Goal: Task Accomplishment & Management: Complete application form

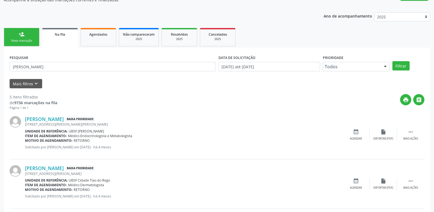
scroll to position [55, 0]
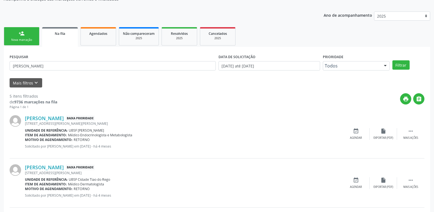
click at [29, 37] on link "person_add Nova marcação" at bounding box center [22, 36] width 36 height 18
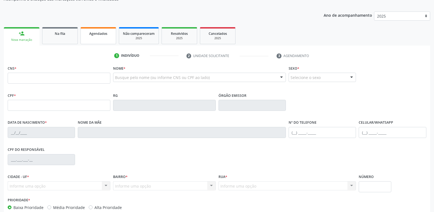
click at [106, 39] on link "Agendados" at bounding box center [99, 35] width 36 height 17
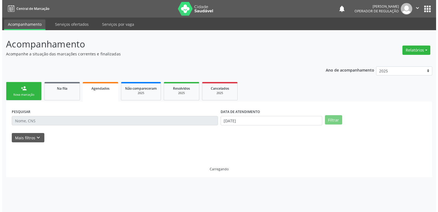
scroll to position [0, 0]
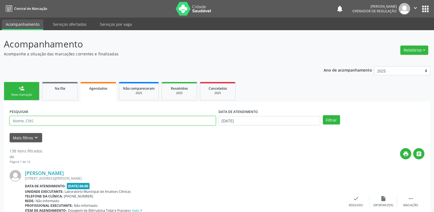
click at [49, 124] on input "text" at bounding box center [113, 120] width 206 height 9
type input "[PERSON_NAME]"
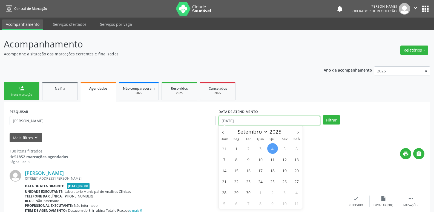
click at [254, 119] on input "[DATE]" at bounding box center [270, 120] width 102 height 9
click at [235, 159] on span "8" at bounding box center [236, 159] width 11 height 11
type input "[DATE]"
click at [235, 159] on span "8" at bounding box center [236, 159] width 11 height 11
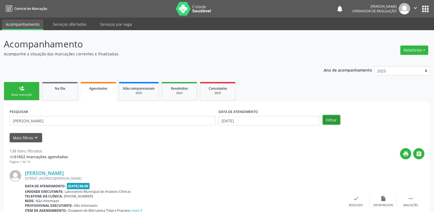
click at [330, 120] on button "Filtrar" at bounding box center [331, 119] width 17 height 9
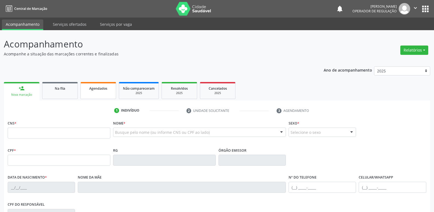
click at [106, 91] on link "Agendados" at bounding box center [99, 90] width 36 height 17
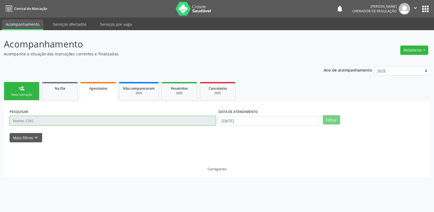
click at [32, 121] on input "text" at bounding box center [113, 120] width 206 height 9
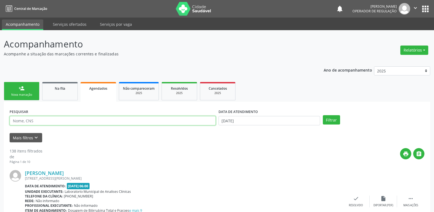
click at [32, 121] on input "text" at bounding box center [113, 120] width 206 height 9
type input "[PERSON_NAME]"
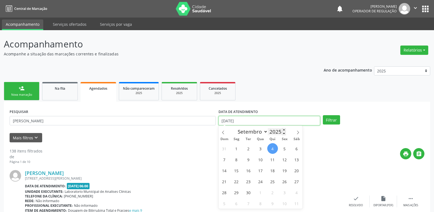
drag, startPoint x: 273, startPoint y: 123, endPoint x: 272, endPoint y: 129, distance: 5.5
click at [273, 123] on input "[DATE]" at bounding box center [270, 120] width 102 height 9
click at [241, 159] on span "8" at bounding box center [236, 159] width 11 height 11
type input "[DATE]"
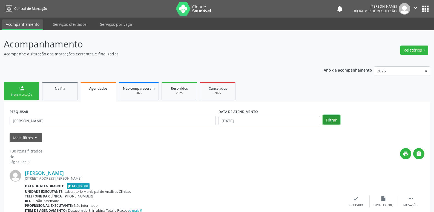
click at [327, 122] on button "Filtrar" at bounding box center [331, 119] width 17 height 9
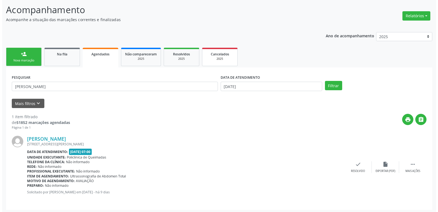
scroll to position [36, 0]
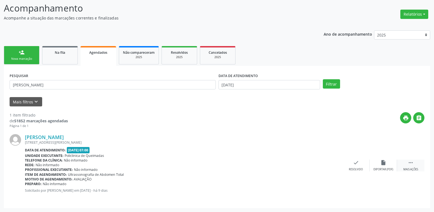
click at [417, 162] on div " Mais ações" at bounding box center [410, 165] width 27 height 12
click at [332, 166] on div "cancel Cancelar" at bounding box center [328, 165] width 27 height 12
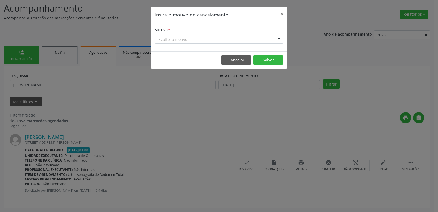
click at [193, 42] on div "Escolha o motivo" at bounding box center [219, 39] width 129 height 9
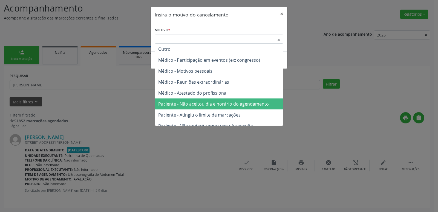
scroll to position [28, 0]
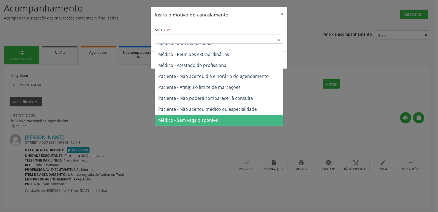
drag, startPoint x: 198, startPoint y: 118, endPoint x: 209, endPoint y: 99, distance: 21.9
click at [198, 118] on span "Médico - Sem vaga disponível" at bounding box center [188, 120] width 61 height 6
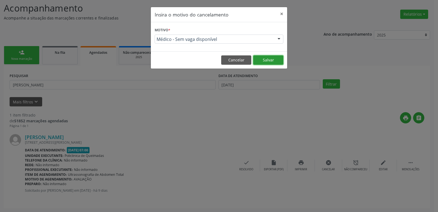
click at [266, 61] on button "Salvar" at bounding box center [268, 59] width 30 height 9
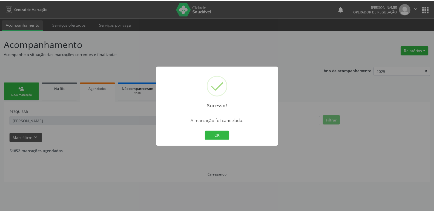
scroll to position [0, 0]
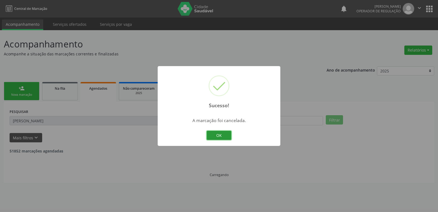
click at [227, 136] on button "OK" at bounding box center [219, 135] width 25 height 9
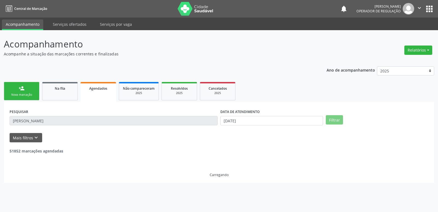
click at [22, 93] on link "person_add Nova marcação" at bounding box center [22, 91] width 36 height 18
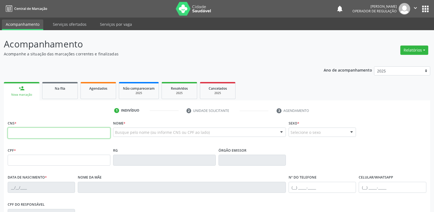
drag, startPoint x: 26, startPoint y: 137, endPoint x: 21, endPoint y: 135, distance: 5.5
click at [26, 137] on input "text" at bounding box center [59, 132] width 103 height 11
type input "700 7054 9150 6980"
type input "158.148.934-00"
type input "[DATE]"
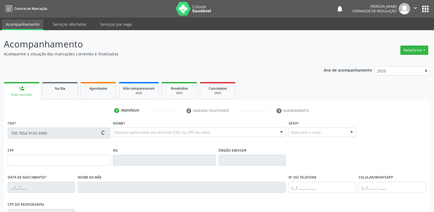
type input "[PERSON_NAME]"
type input "[PHONE_NUMBER]"
type input "110"
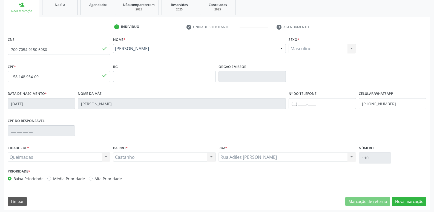
scroll to position [85, 0]
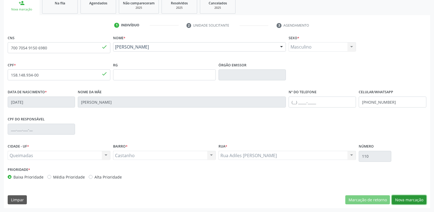
click at [406, 199] on button "Nova marcação" at bounding box center [409, 199] width 35 height 9
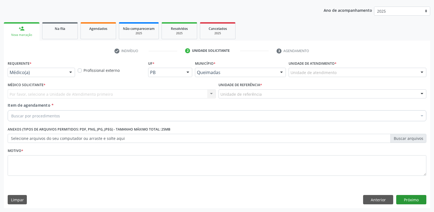
scroll to position [60, 0]
click at [70, 71] on div at bounding box center [71, 72] width 8 height 9
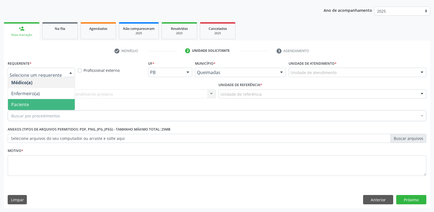
click at [37, 102] on span "Paciente" at bounding box center [41, 104] width 67 height 11
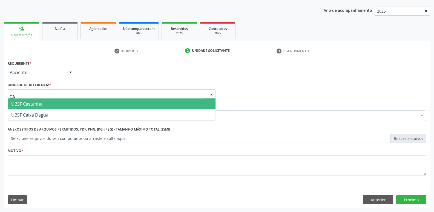
type input "CAS"
click at [42, 98] on span "UBSF Castanho" at bounding box center [112, 103] width 208 height 11
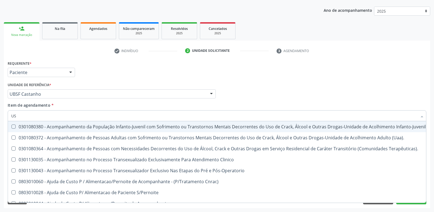
type input "USG"
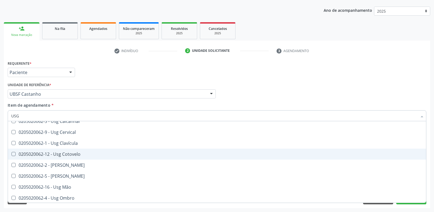
scroll to position [55, 0]
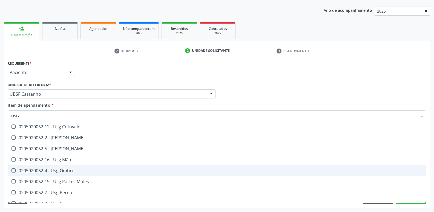
click at [40, 175] on span "0205020062-4 - Usg Ombro" at bounding box center [217, 170] width 418 height 11
checkbox Ombro "true"
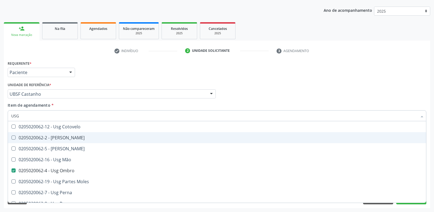
click at [156, 71] on div "Requerente * Paciente Médico(a) Enfermeiro(a) Paciente Nenhum resultado encontr…" at bounding box center [217, 69] width 422 height 21
checkbox Braço "true"
checkbox Ombro "false"
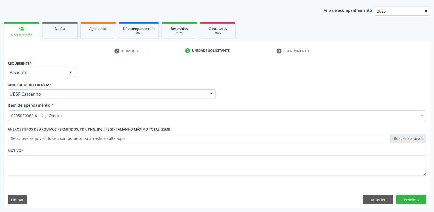
scroll to position [0, 0]
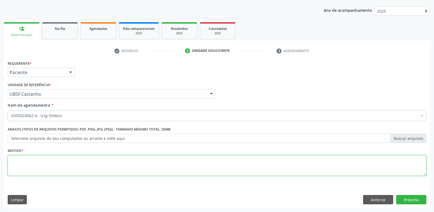
click at [59, 157] on textarea at bounding box center [217, 165] width 419 height 21
paste textarea "99103-3019"
drag, startPoint x: 42, startPoint y: 161, endPoint x: 0, endPoint y: 154, distance: 42.9
click at [0, 154] on div "Acompanhamento Acompanhe a situação das marcações correntes e finalizadas Relat…" at bounding box center [217, 90] width 434 height 241
type textarea "AVALIAÇÃO"
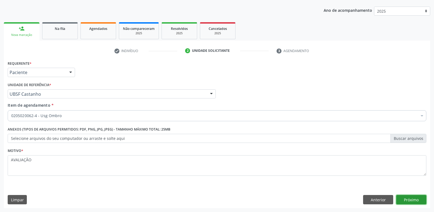
click at [414, 197] on button "Próximo" at bounding box center [411, 199] width 30 height 9
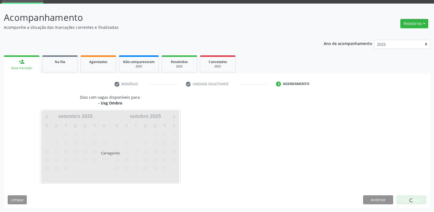
scroll to position [27, 0]
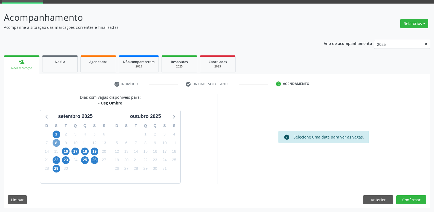
click at [57, 141] on span "8" at bounding box center [57, 143] width 8 height 8
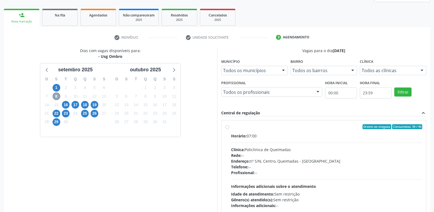
scroll to position [106, 0]
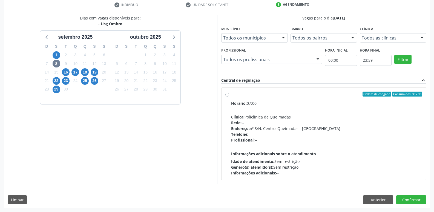
click at [371, 156] on div "Horário: 07:00 Clínica: Policlinica de Queimadas Rede: -- Endereço: nº S/N, Cen…" at bounding box center [327, 137] width 192 height 75
click at [229, 96] on input "Ordem de chegada Consumidos: 39 / 40 Horário: 07:00 Clínica: Policlinica de Que…" at bounding box center [228, 94] width 4 height 5
radio input "true"
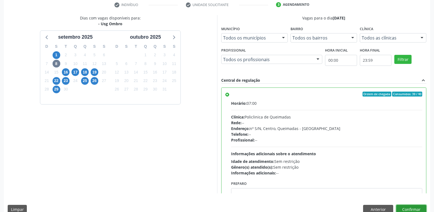
click at [403, 207] on button "Confirmar" at bounding box center [411, 209] width 30 height 9
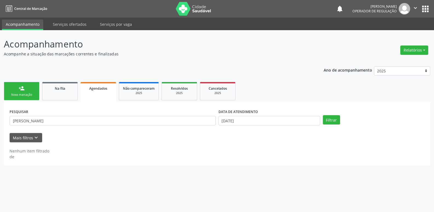
scroll to position [0, 0]
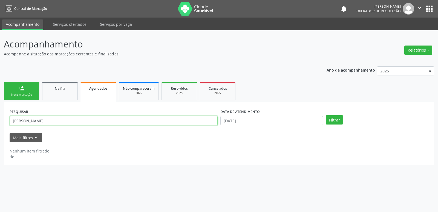
drag, startPoint x: 76, startPoint y: 119, endPoint x: 0, endPoint y: 114, distance: 76.1
click at [0, 114] on div "Acompanhamento Acompanhe a situação das marcações correntes e finalizadas Relat…" at bounding box center [219, 121] width 438 height 182
type input "[PERSON_NAME]"
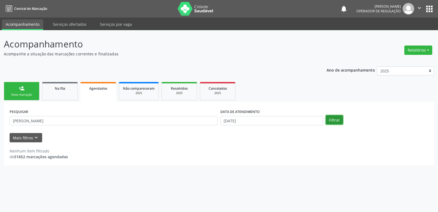
drag, startPoint x: 333, startPoint y: 122, endPoint x: 329, endPoint y: 117, distance: 6.3
click at [332, 122] on button "Filtrar" at bounding box center [334, 119] width 17 height 9
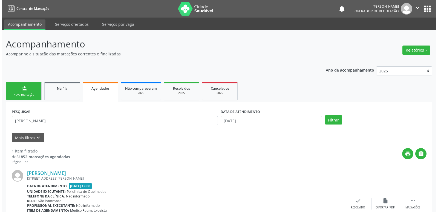
scroll to position [41, 0]
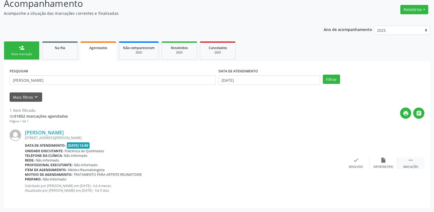
click at [410, 167] on div "Mais ações" at bounding box center [411, 167] width 15 height 4
click at [334, 161] on div "cancel Cancelar" at bounding box center [328, 163] width 27 height 12
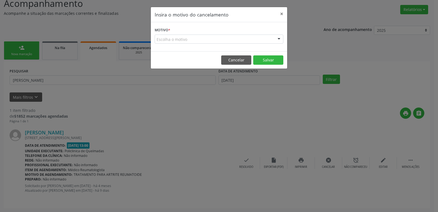
click at [170, 37] on div "Escolha o motivo" at bounding box center [219, 39] width 129 height 9
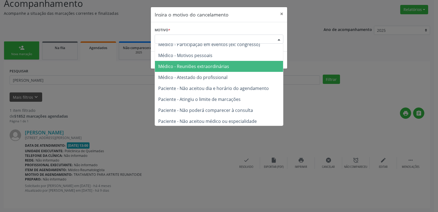
scroll to position [28, 0]
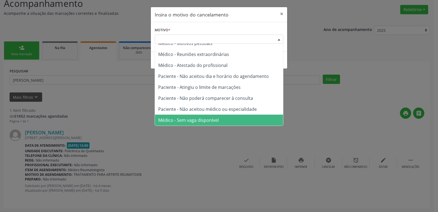
click at [184, 116] on span "Médico - Sem vaga disponível" at bounding box center [219, 120] width 128 height 11
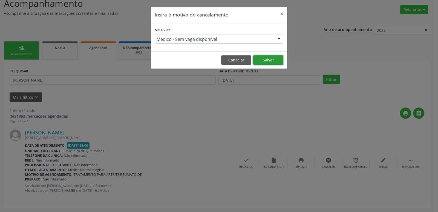
click at [268, 57] on button "Salvar" at bounding box center [268, 59] width 30 height 9
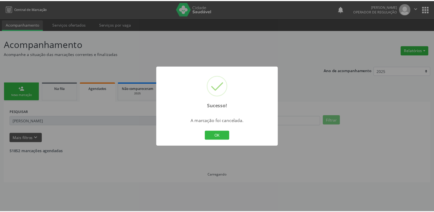
scroll to position [0, 0]
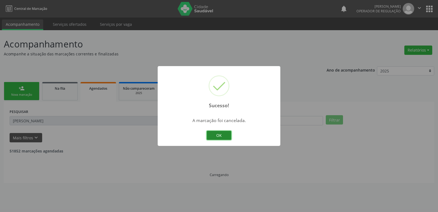
click at [224, 131] on button "OK" at bounding box center [219, 135] width 25 height 9
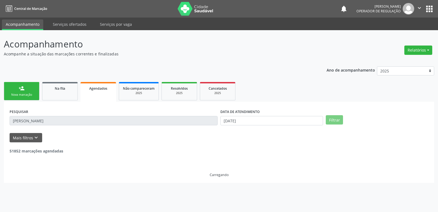
click at [32, 89] on link "person_add Nova marcação" at bounding box center [22, 91] width 36 height 18
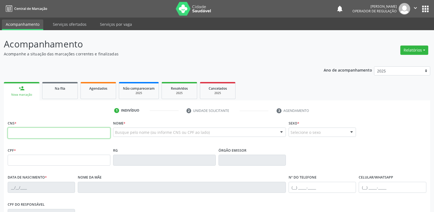
click at [27, 134] on input "text" at bounding box center [59, 132] width 103 height 11
type input "707 6032 0247 4193"
type input "690.937.254-91"
type input "[DATE]"
type input "[PERSON_NAME]"
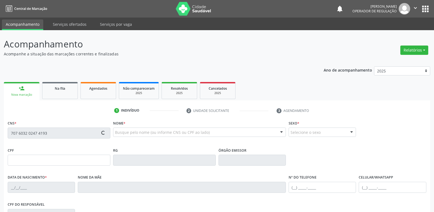
type input "[PHONE_NUMBER]"
type input "1178"
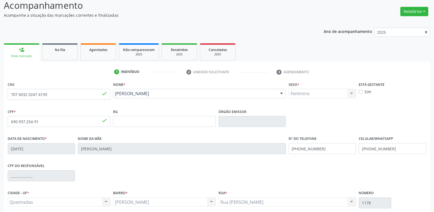
scroll to position [85, 0]
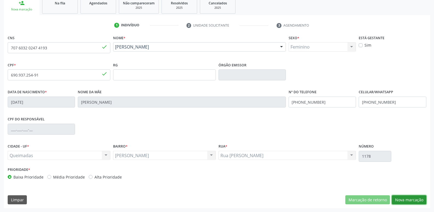
click at [406, 200] on button "Nova marcação" at bounding box center [409, 199] width 35 height 9
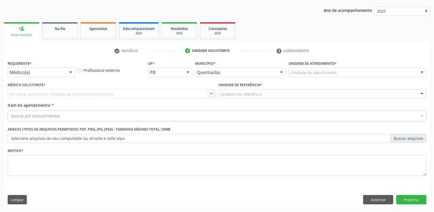
drag, startPoint x: 60, startPoint y: 67, endPoint x: 57, endPoint y: 74, distance: 8.1
click at [59, 67] on div "Requerente * Médico(a) Médico(a) Enfermeiro(a) Paciente Nenhum resultado encont…" at bounding box center [41, 68] width 67 height 18
click at [57, 76] on div "Médico(a)" at bounding box center [41, 72] width 67 height 9
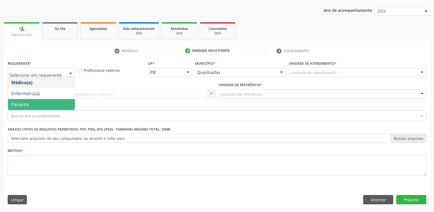
drag, startPoint x: 39, startPoint y: 106, endPoint x: 53, endPoint y: 96, distance: 17.7
click at [40, 105] on span "Paciente" at bounding box center [41, 104] width 67 height 11
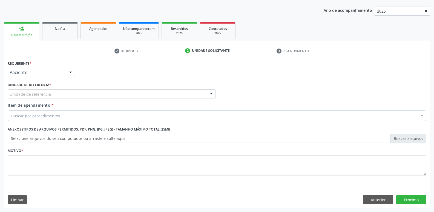
click at [63, 90] on div "Unidade de referência" at bounding box center [112, 93] width 208 height 9
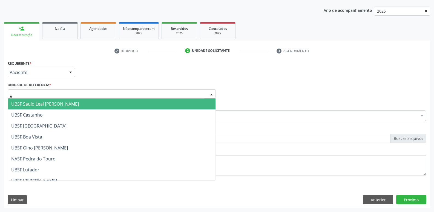
type input "AN"
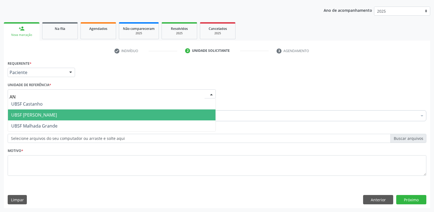
click at [18, 118] on span "UBSF [PERSON_NAME]" at bounding box center [34, 115] width 46 height 6
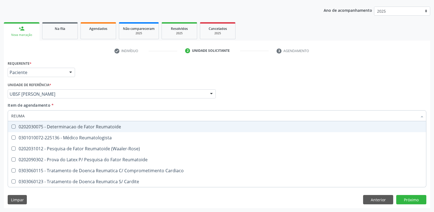
type input "REUMAT"
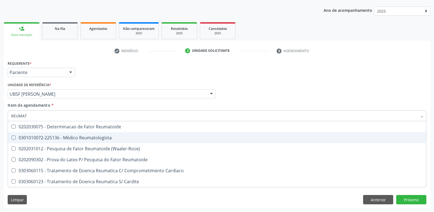
click at [49, 139] on div "0301010072-225136 - Médico Reumatologista" at bounding box center [217, 137] width 412 height 4
checkbox Reumatologista "true"
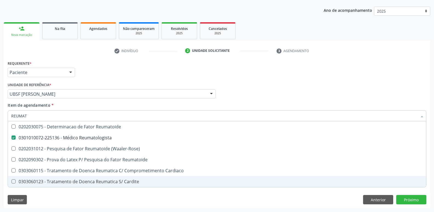
drag, startPoint x: 61, startPoint y: 197, endPoint x: 62, endPoint y: 190, distance: 6.9
click at [61, 195] on div "Requerente * Paciente Médico(a) Enfermeiro(a) Paciente Nenhum resultado encontr…" at bounding box center [217, 133] width 427 height 149
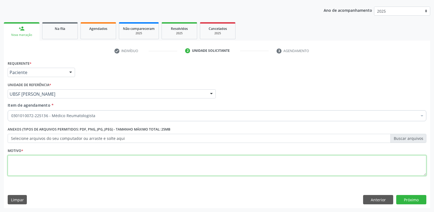
click at [73, 172] on textarea at bounding box center [217, 165] width 419 height 21
paste textarea "99103-3019"
click at [0, 162] on div "Acompanhamento Acompanhe a situação das marcações correntes e finalizadas Relat…" at bounding box center [217, 90] width 434 height 241
drag, startPoint x: 42, startPoint y: 160, endPoint x: 0, endPoint y: 147, distance: 44.4
click at [0, 147] on div "Acompanhamento Acompanhe a situação das marcações correntes e finalizadas Relat…" at bounding box center [217, 90] width 434 height 241
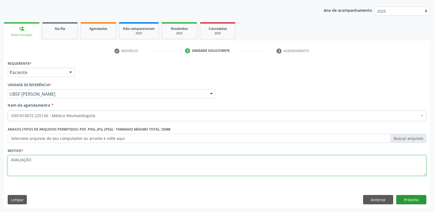
type textarea "AVALIAÇÃO"
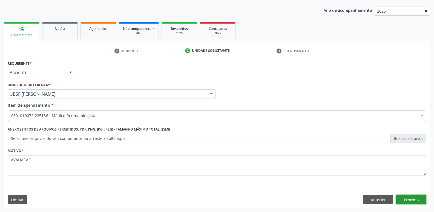
click at [412, 198] on button "Próximo" at bounding box center [411, 199] width 30 height 9
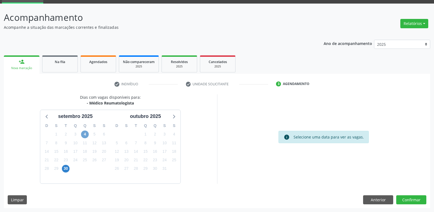
click at [84, 134] on span "4" at bounding box center [85, 134] width 8 height 8
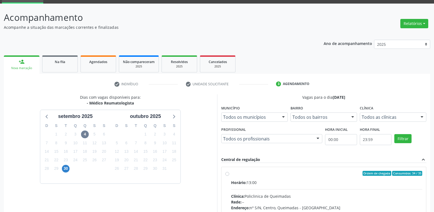
drag, startPoint x: 374, startPoint y: 196, endPoint x: 404, endPoint y: 147, distance: 57.1
radio input "true"
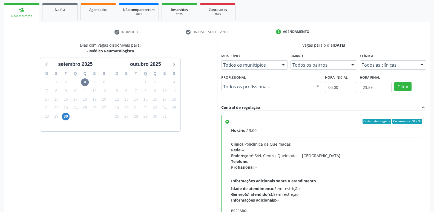
scroll to position [116, 0]
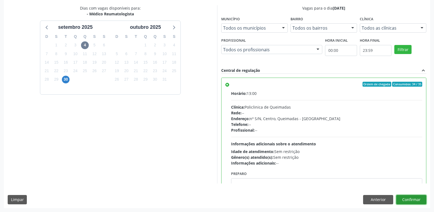
click at [402, 200] on button "Confirmar" at bounding box center [411, 199] width 30 height 9
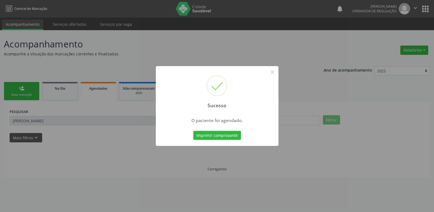
scroll to position [0, 0]
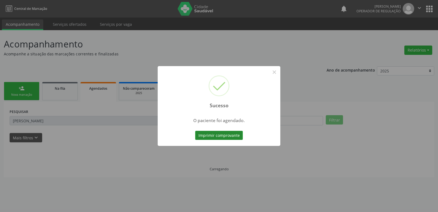
click at [219, 133] on button "Imprimir comprovante" at bounding box center [219, 135] width 48 height 9
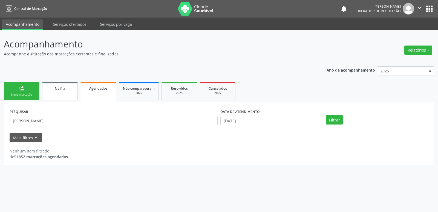
click at [50, 85] on link "Na fila" at bounding box center [60, 91] width 36 height 18
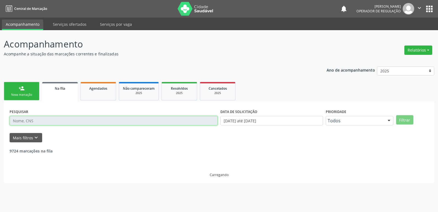
click at [39, 120] on input "text" at bounding box center [114, 120] width 208 height 9
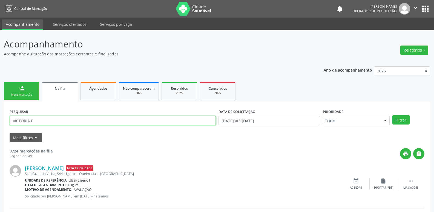
type input "VICTORIA E"
click at [393, 115] on button "Filtrar" at bounding box center [401, 119] width 17 height 9
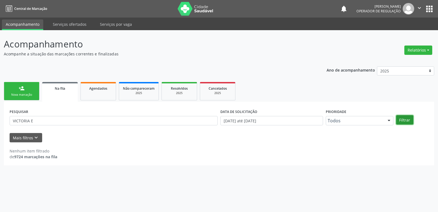
click at [405, 116] on button "Filtrar" at bounding box center [404, 119] width 17 height 9
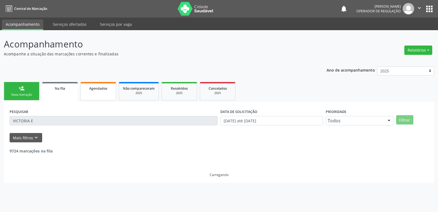
click at [98, 86] on span "Agendados" at bounding box center [98, 88] width 18 height 5
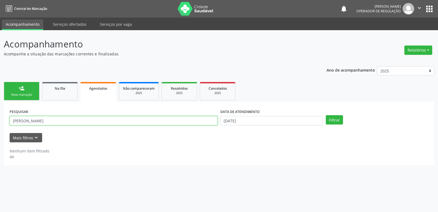
drag, startPoint x: 45, startPoint y: 122, endPoint x: 0, endPoint y: 122, distance: 45.2
click at [0, 122] on div "Acompanhamento Acompanhe a situação das marcações correntes e finalizadas Relat…" at bounding box center [219, 121] width 438 height 182
type input "VICTORIA E"
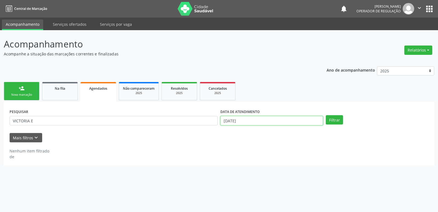
click at [251, 120] on input "[DATE]" at bounding box center [272, 120] width 103 height 9
click at [326, 115] on button "Filtrar" at bounding box center [334, 119] width 17 height 9
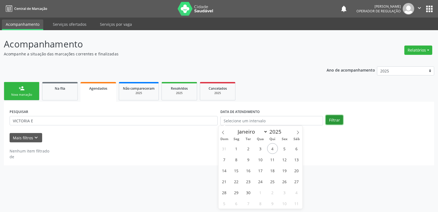
click at [335, 123] on button "Filtrar" at bounding box center [334, 119] width 17 height 9
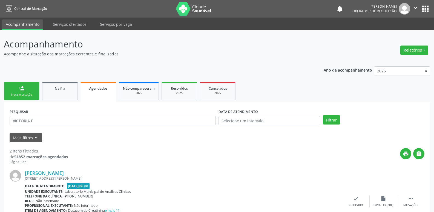
drag, startPoint x: 91, startPoint y: 84, endPoint x: 81, endPoint y: 108, distance: 26.3
click at [90, 85] on link "Agendados" at bounding box center [99, 92] width 36 height 20
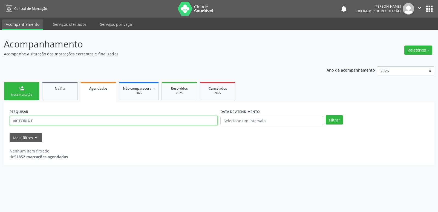
click at [65, 116] on input "VICTORIA E" at bounding box center [114, 120] width 208 height 9
click at [24, 87] on div "person_add" at bounding box center [22, 88] width 6 height 6
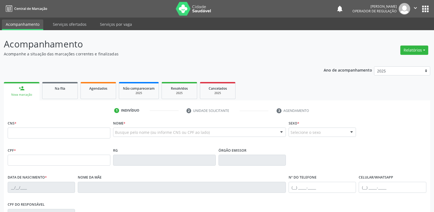
drag, startPoint x: 22, startPoint y: 127, endPoint x: 19, endPoint y: 130, distance: 5.0
click at [21, 128] on div "CNS *" at bounding box center [59, 128] width 103 height 19
click at [19, 130] on input "text" at bounding box center [59, 132] width 103 height 11
type input "707 6032 0247 4193"
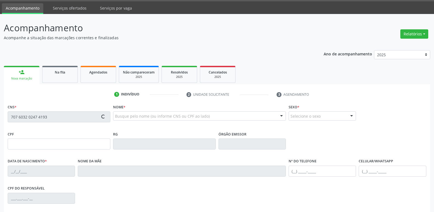
type input "690.937.254-91"
type input "[DATE]"
type input "[PERSON_NAME]"
type input "[PHONE_NUMBER]"
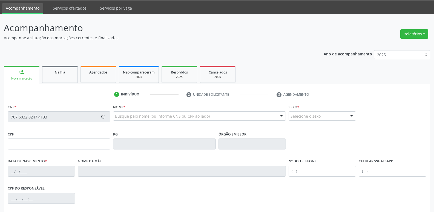
type input "1178"
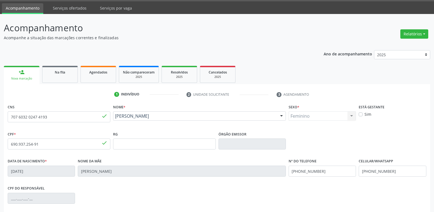
scroll to position [85, 0]
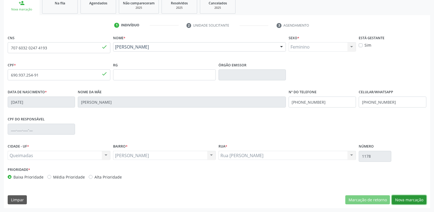
click at [415, 201] on button "Nova marcação" at bounding box center [409, 199] width 35 height 9
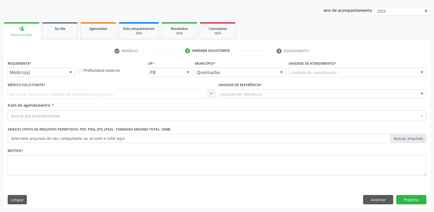
scroll to position [60, 0]
drag, startPoint x: 38, startPoint y: 72, endPoint x: 27, endPoint y: 95, distance: 25.9
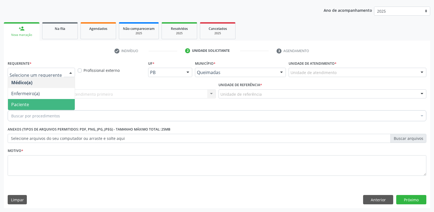
drag, startPoint x: 25, startPoint y: 101, endPoint x: 33, endPoint y: 95, distance: 10.0
click at [27, 99] on span "Paciente" at bounding box center [41, 104] width 67 height 11
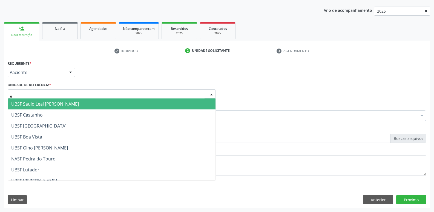
type input "AN"
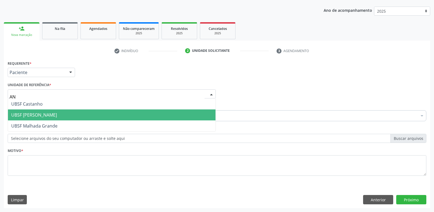
click at [34, 112] on span "UBSF [PERSON_NAME]" at bounding box center [112, 114] width 208 height 11
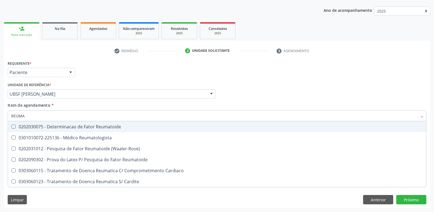
type input "REUMAT"
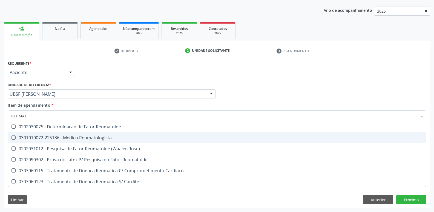
click at [95, 138] on div "0301010072-225136 - Médico Reumatologista" at bounding box center [217, 137] width 412 height 4
checkbox Reumatologista "true"
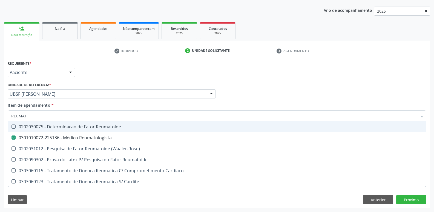
drag, startPoint x: 157, startPoint y: 80, endPoint x: 124, endPoint y: 130, distance: 59.9
click at [152, 81] on div "Requerente * Paciente Médico(a) Enfermeiro(a) Paciente Nenhum resultado encontr…" at bounding box center [217, 121] width 419 height 124
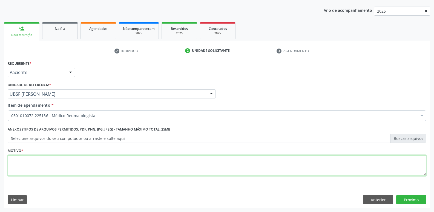
click at [97, 156] on textarea at bounding box center [217, 165] width 419 height 21
paste textarea "AVALIAÇÃO"
type textarea "AVALIAÇÃO"
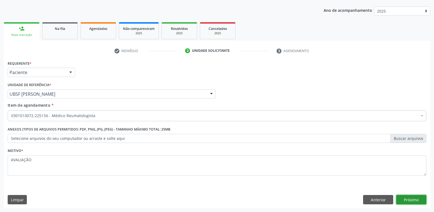
click at [413, 203] on button "Próximo" at bounding box center [411, 199] width 30 height 9
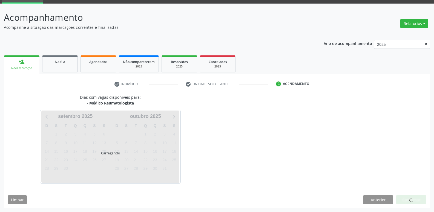
scroll to position [27, 0]
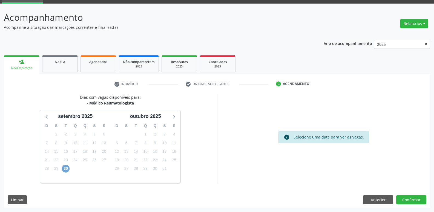
click at [66, 168] on span "30" at bounding box center [66, 169] width 8 height 8
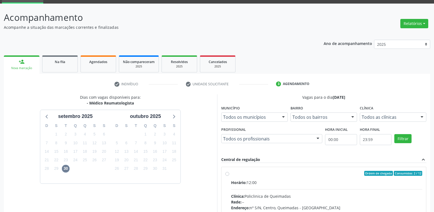
drag, startPoint x: 393, startPoint y: 191, endPoint x: 406, endPoint y: 155, distance: 39.2
click at [229, 176] on input "Ordem de chegada Consumidos: 2 / 12 Horário: 12:00 Clínica: Policlinica de Quei…" at bounding box center [228, 173] width 4 height 5
radio input "true"
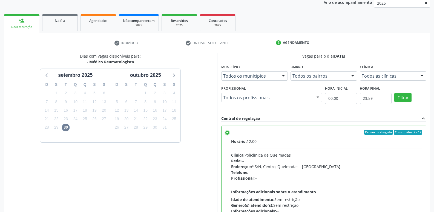
scroll to position [116, 0]
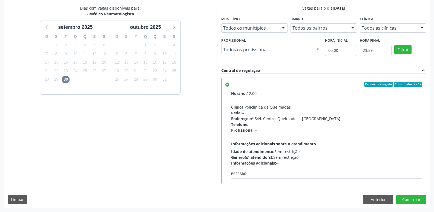
click at [412, 195] on div "Dias com vagas disponíveis para: - Médico Reumatologista [DATE] D S T Q Q S S 3…" at bounding box center [217, 106] width 427 height 202
click at [412, 198] on button "Confirmar" at bounding box center [411, 199] width 30 height 9
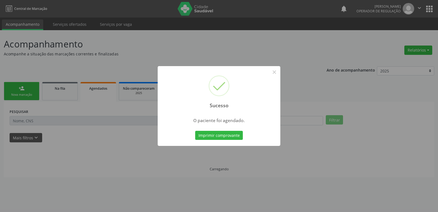
click at [195, 131] on button "Imprimir comprovante" at bounding box center [219, 135] width 48 height 9
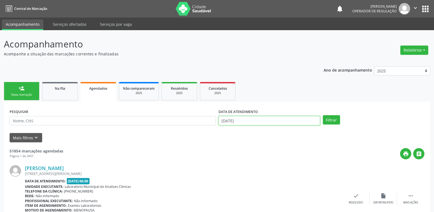
click at [235, 118] on input "[DATE]" at bounding box center [270, 120] width 102 height 9
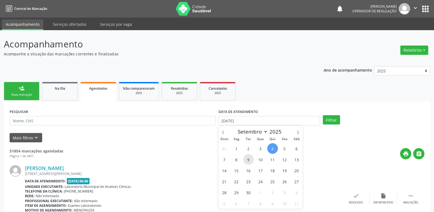
click at [247, 155] on span "9" at bounding box center [248, 159] width 11 height 11
type input "[DATE]"
click at [247, 155] on span "9" at bounding box center [248, 159] width 11 height 11
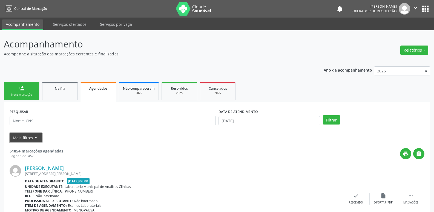
drag, startPoint x: 38, startPoint y: 138, endPoint x: 116, endPoint y: 153, distance: 80.5
click at [38, 137] on icon "keyboard_arrow_down" at bounding box center [36, 138] width 6 height 6
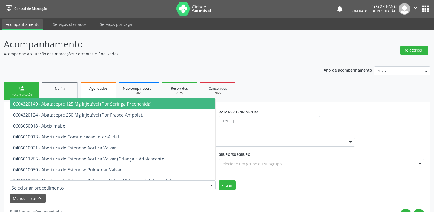
click at [176, 182] on div at bounding box center [113, 184] width 206 height 9
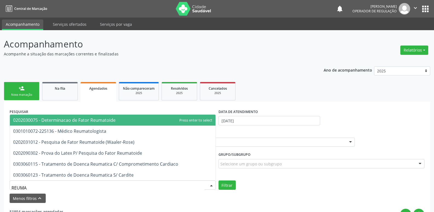
type input "REUMAT"
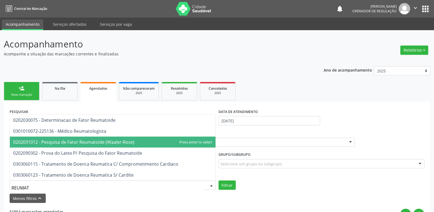
click at [167, 136] on span "0202031012 - Pesquisa de Fator Reumatoide (Waaler-Rose)" at bounding box center [113, 141] width 206 height 11
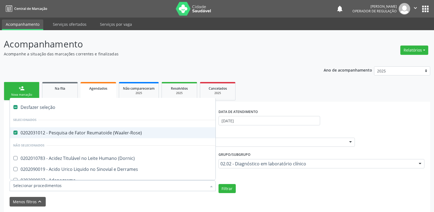
click at [83, 136] on span "0202031012 - Pesquisa de Fator Reumatoide (Waaler-Rose)" at bounding box center [161, 132] width 303 height 11
checkbox \(Waaler-Rose\) "false"
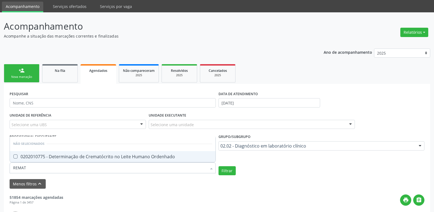
scroll to position [27, 0]
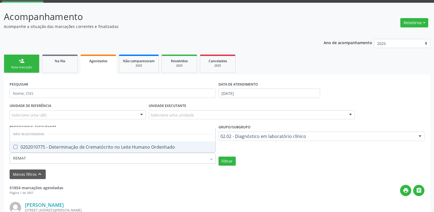
click at [16, 159] on input "REMAT" at bounding box center [110, 158] width 194 height 11
click at [17, 159] on input "REMAT" at bounding box center [110, 158] width 194 height 11
type input "REUMAT"
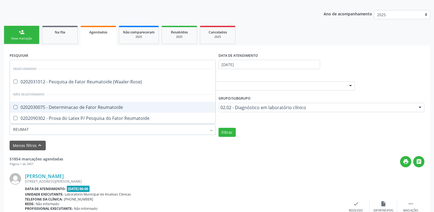
scroll to position [110, 0]
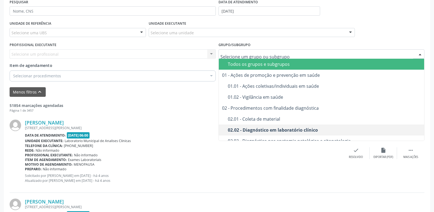
click at [261, 64] on div "Todos os grupos e subgrupos" at bounding box center [324, 64] width 193 height 4
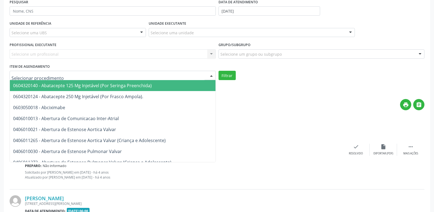
click at [194, 76] on div at bounding box center [113, 75] width 206 height 9
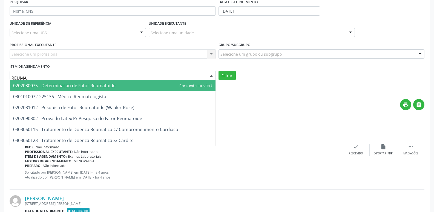
type input "REUMAT"
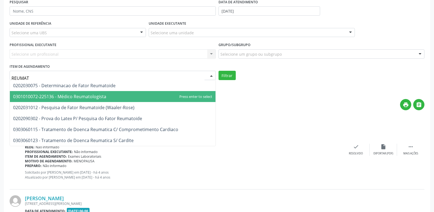
click at [159, 91] on span "0301010072-225136 - Médico Reumatologista" at bounding box center [113, 96] width 206 height 11
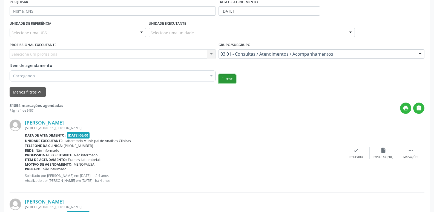
click at [222, 78] on button "Filtrar" at bounding box center [227, 78] width 17 height 9
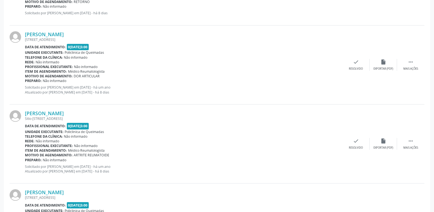
scroll to position [1203, 0]
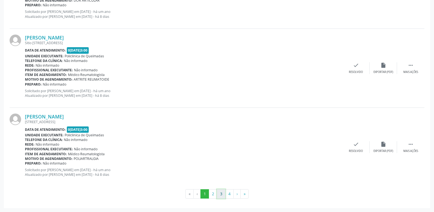
click at [219, 195] on button "3" at bounding box center [221, 193] width 8 height 9
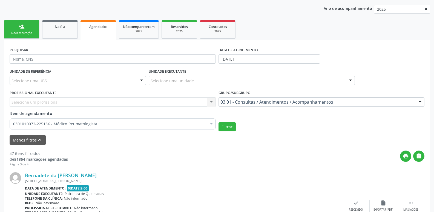
scroll to position [29, 0]
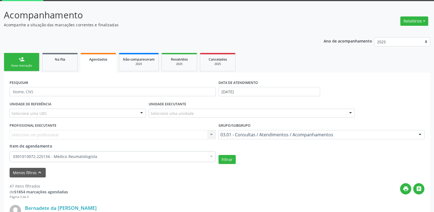
click at [18, 64] on div "Nova marcação" at bounding box center [21, 66] width 27 height 4
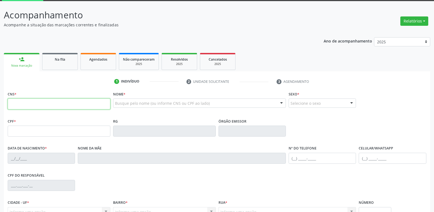
click at [52, 103] on input "text" at bounding box center [59, 103] width 103 height 11
type input "706 2075 0677 9066"
type input "[DATE]"
type input "[PERSON_NAME]"
type input "[PHONE_NUMBER]"
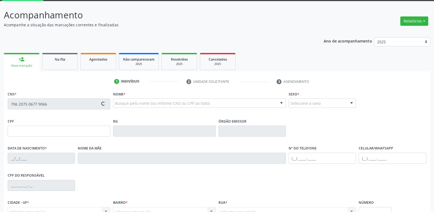
type input "[PHONE_NUMBER]"
type input "886.113.104-20"
type input "133"
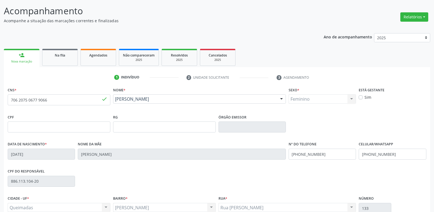
scroll to position [85, 0]
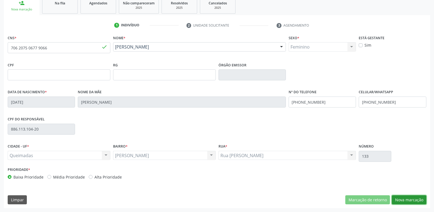
click at [418, 199] on button "Nova marcação" at bounding box center [409, 199] width 35 height 9
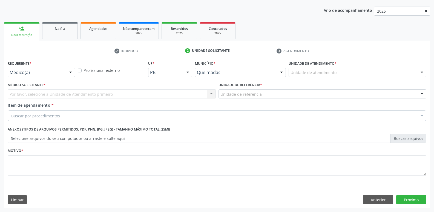
scroll to position [60, 0]
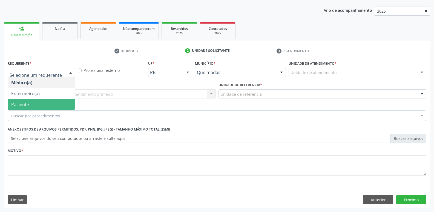
click at [34, 105] on span "Paciente" at bounding box center [41, 104] width 67 height 11
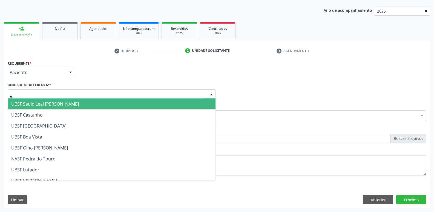
type input "AN"
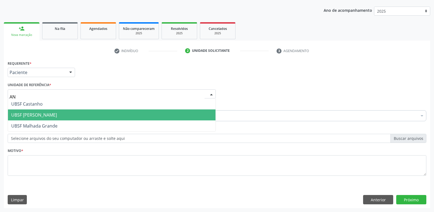
click at [27, 110] on span "UBSF [PERSON_NAME]" at bounding box center [112, 114] width 208 height 11
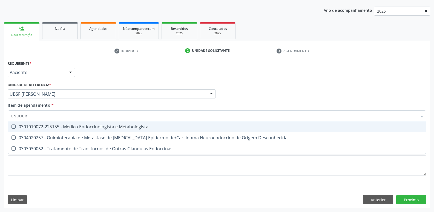
type input "ENDOCRI"
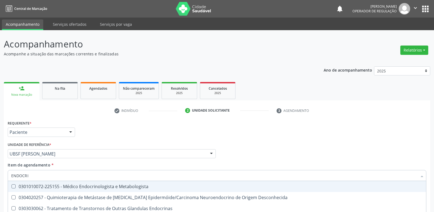
scroll to position [60, 0]
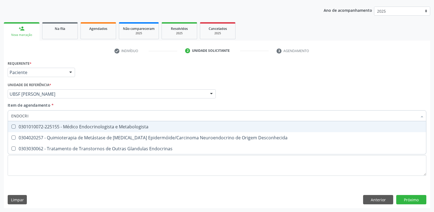
click at [26, 127] on div "0301010072-225155 - Médico Endocrinologista e Metabologista" at bounding box center [217, 126] width 412 height 4
checkbox Metabologista "true"
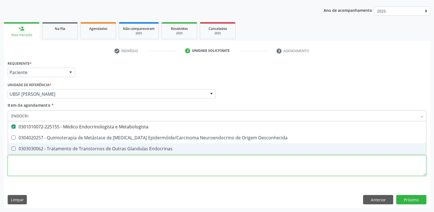
click at [80, 162] on div "Requerente * Paciente Médico(a) Enfermeiro(a) Paciente Nenhum resultado encontr…" at bounding box center [217, 121] width 419 height 124
checkbox Desconhecida "true"
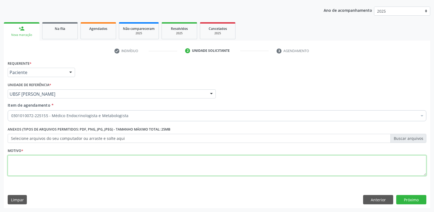
paste textarea "AVALIAÇÃO"
type textarea "AVALIAÇÃO"
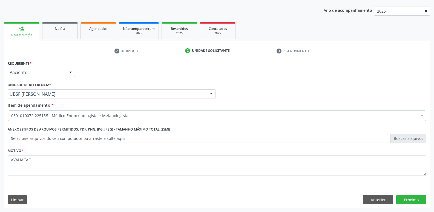
click at [405, 205] on div "Requerente * Paciente Médico(a) Enfermeiro(a) Paciente Nenhum resultado encontr…" at bounding box center [217, 133] width 427 height 149
click at [407, 201] on button "Próximo" at bounding box center [411, 199] width 30 height 9
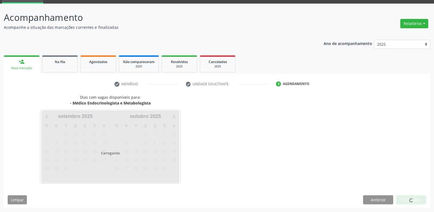
scroll to position [27, 0]
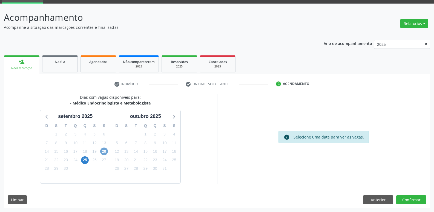
click at [105, 152] on span "20" at bounding box center [104, 151] width 8 height 8
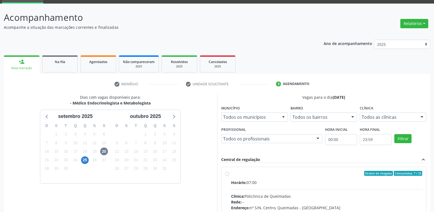
radio input "true"
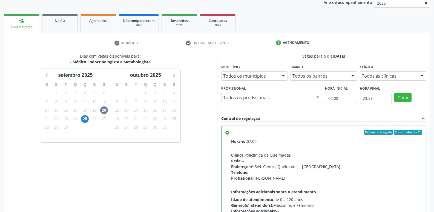
scroll to position [116, 0]
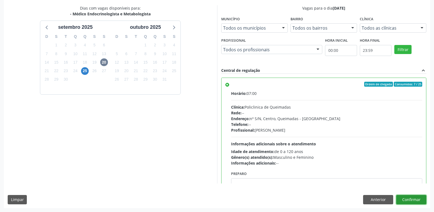
click at [417, 197] on button "Confirmar" at bounding box center [411, 199] width 30 height 9
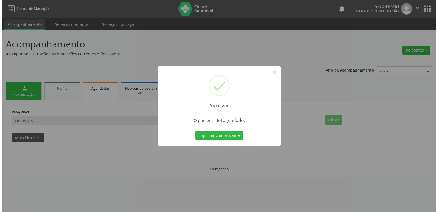
scroll to position [0, 0]
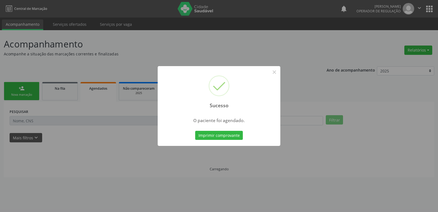
click at [195, 131] on button "Imprimir comprovante" at bounding box center [219, 135] width 48 height 9
